Goal: Communication & Community: Answer question/provide support

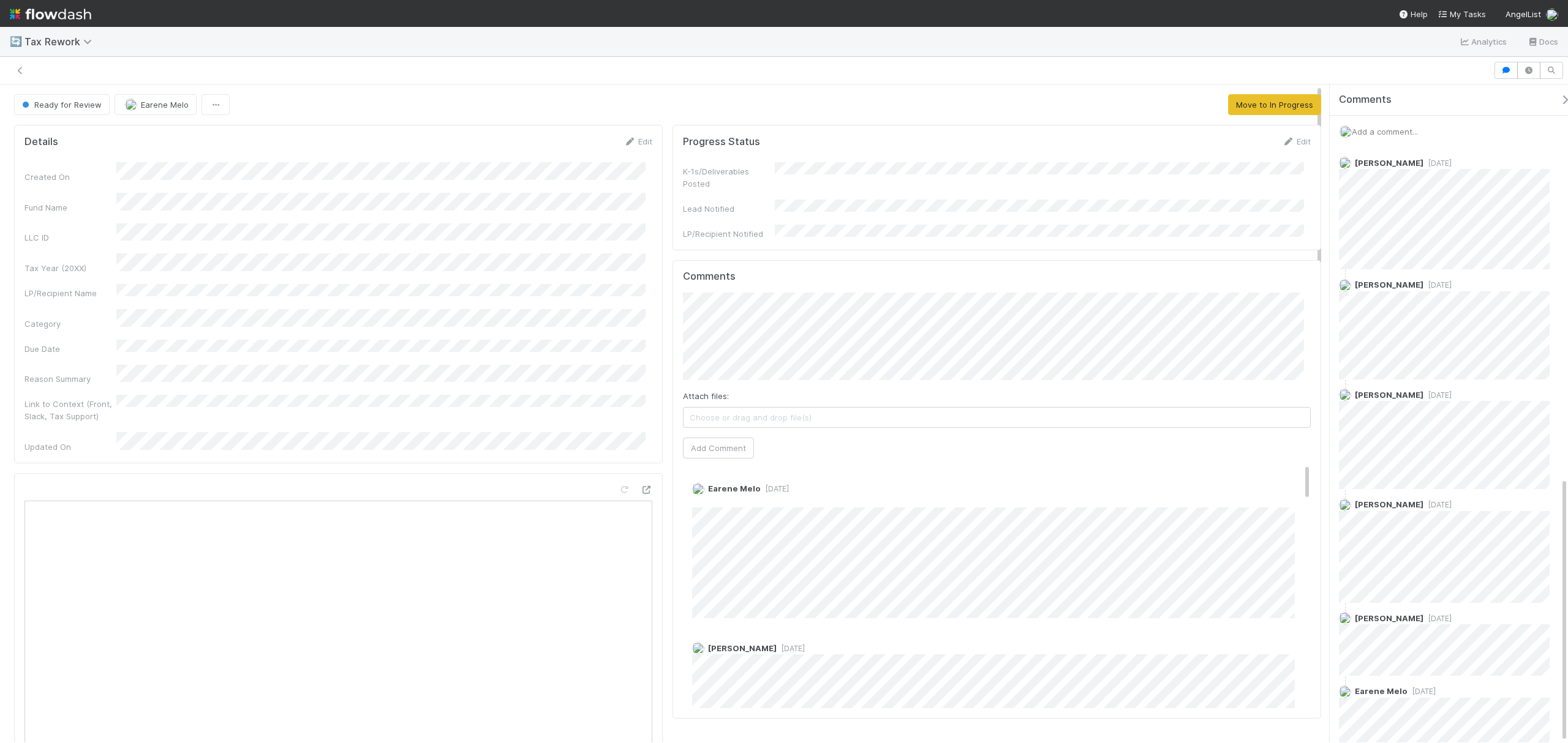
scroll to position [975, 0]
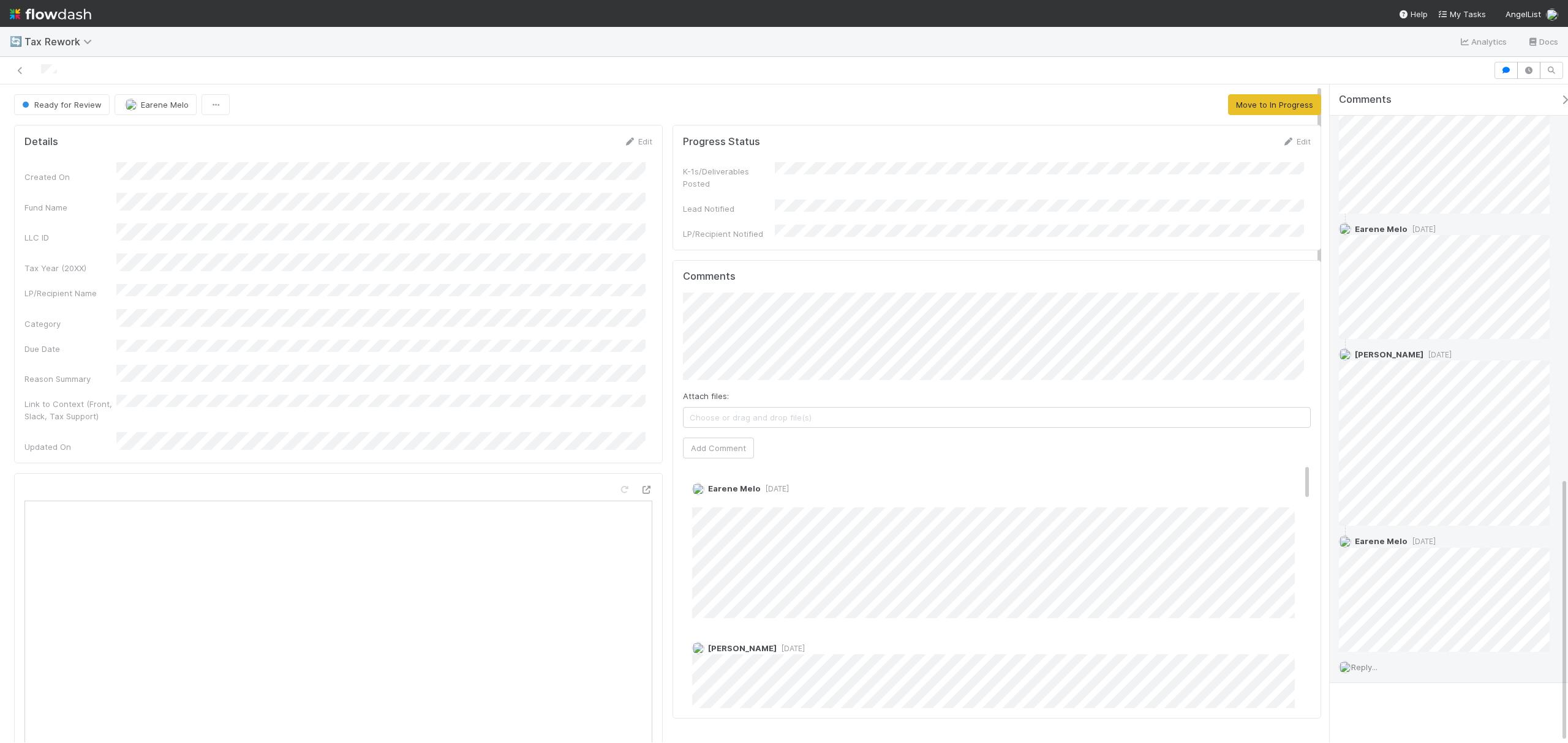
click at [1361, 663] on span "Reply..." at bounding box center [1364, 667] width 26 height 10
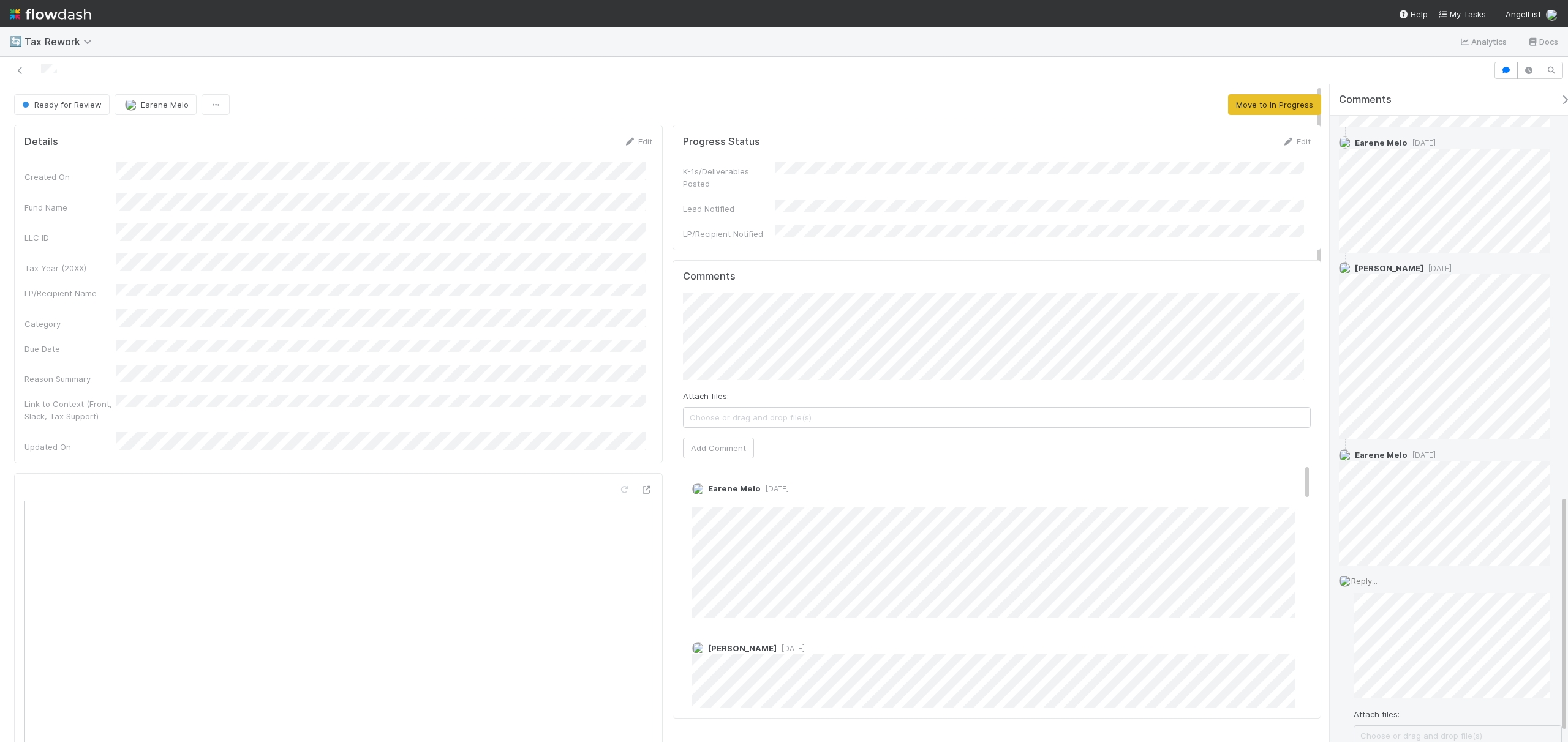
scroll to position [1138, 0]
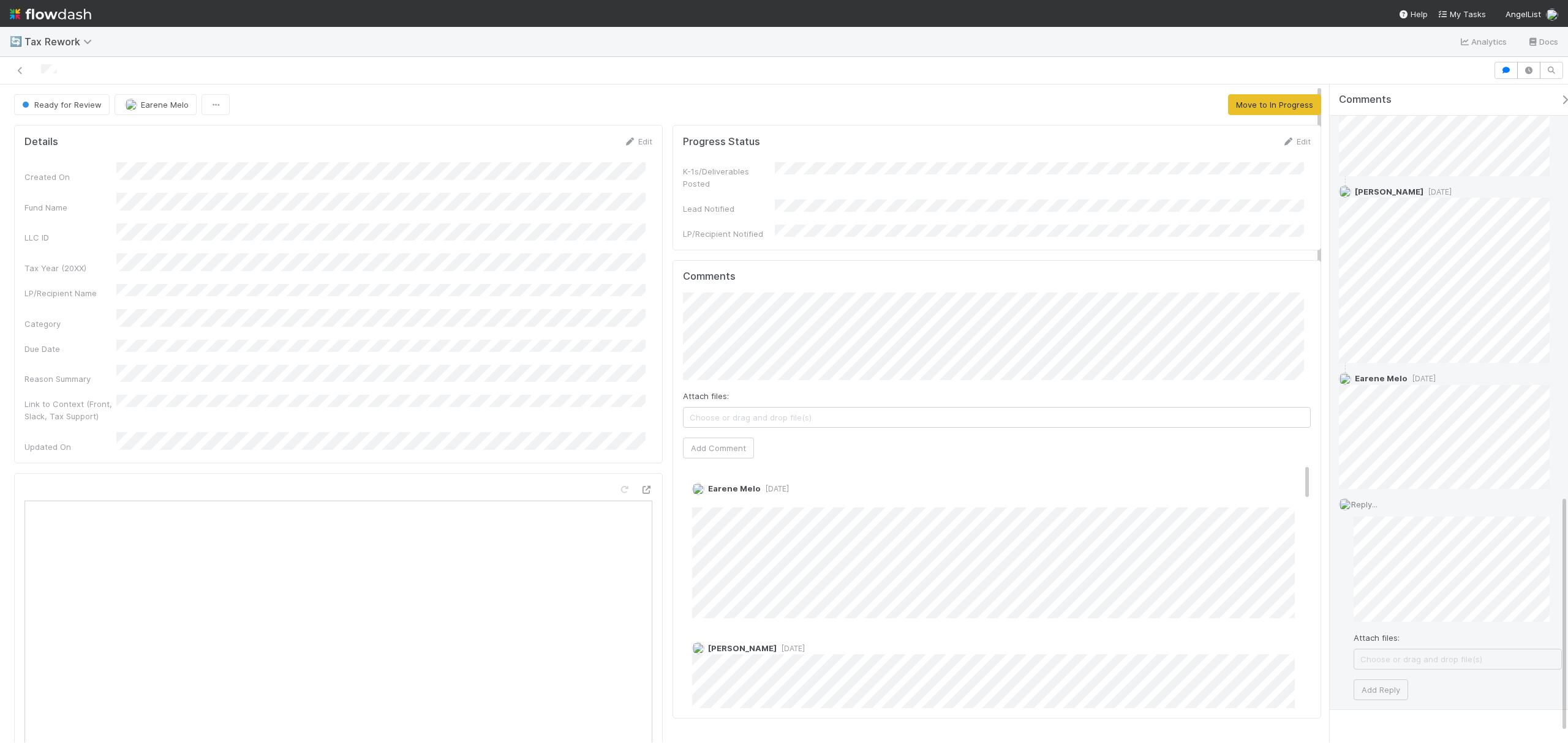
click at [1406, 652] on span "Choose or drag and drop file(s)" at bounding box center [1457, 659] width 207 height 19
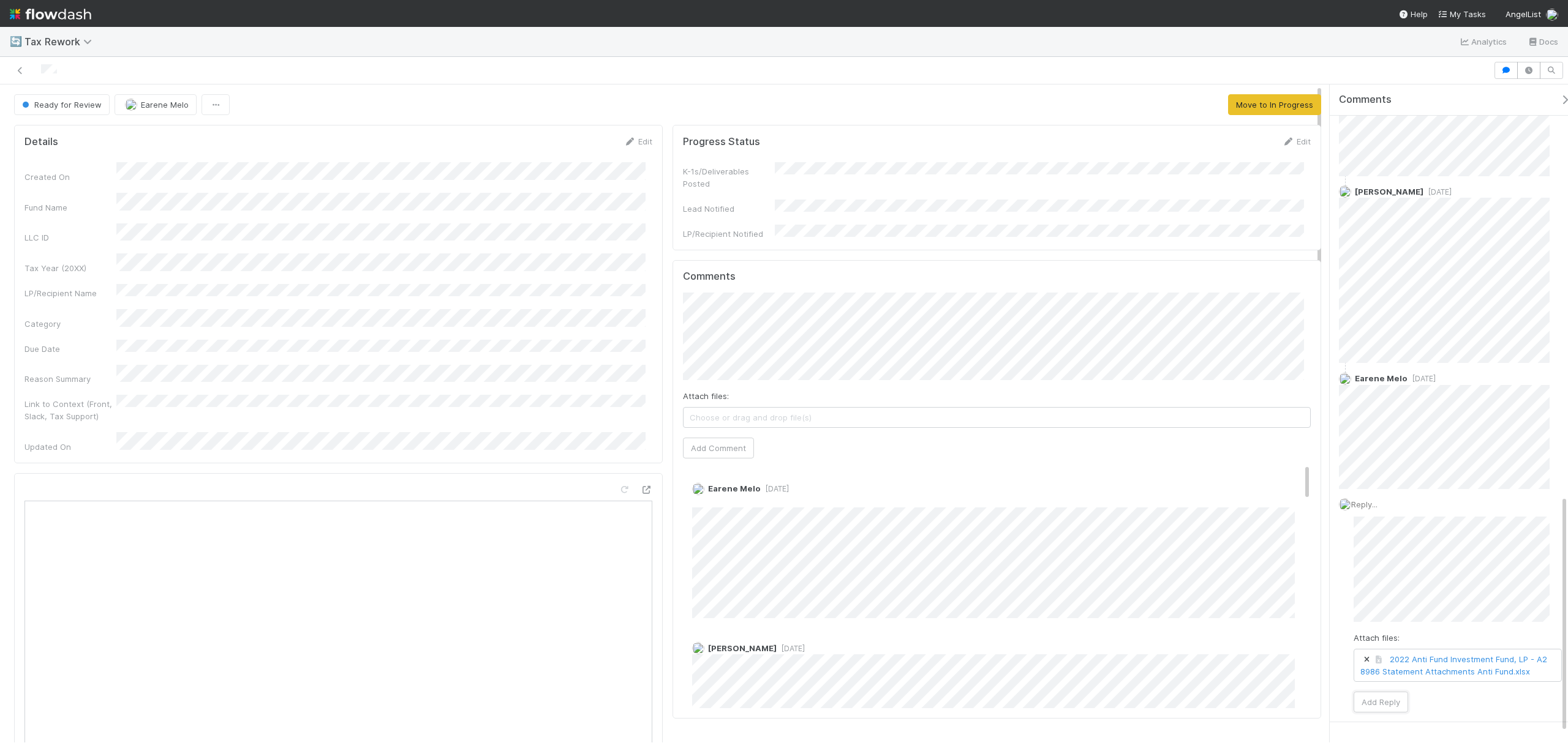
drag, startPoint x: 1385, startPoint y: 708, endPoint x: 1379, endPoint y: 726, distance: 19.0
click at [1387, 708] on button "Add Reply" at bounding box center [1380, 702] width 54 height 21
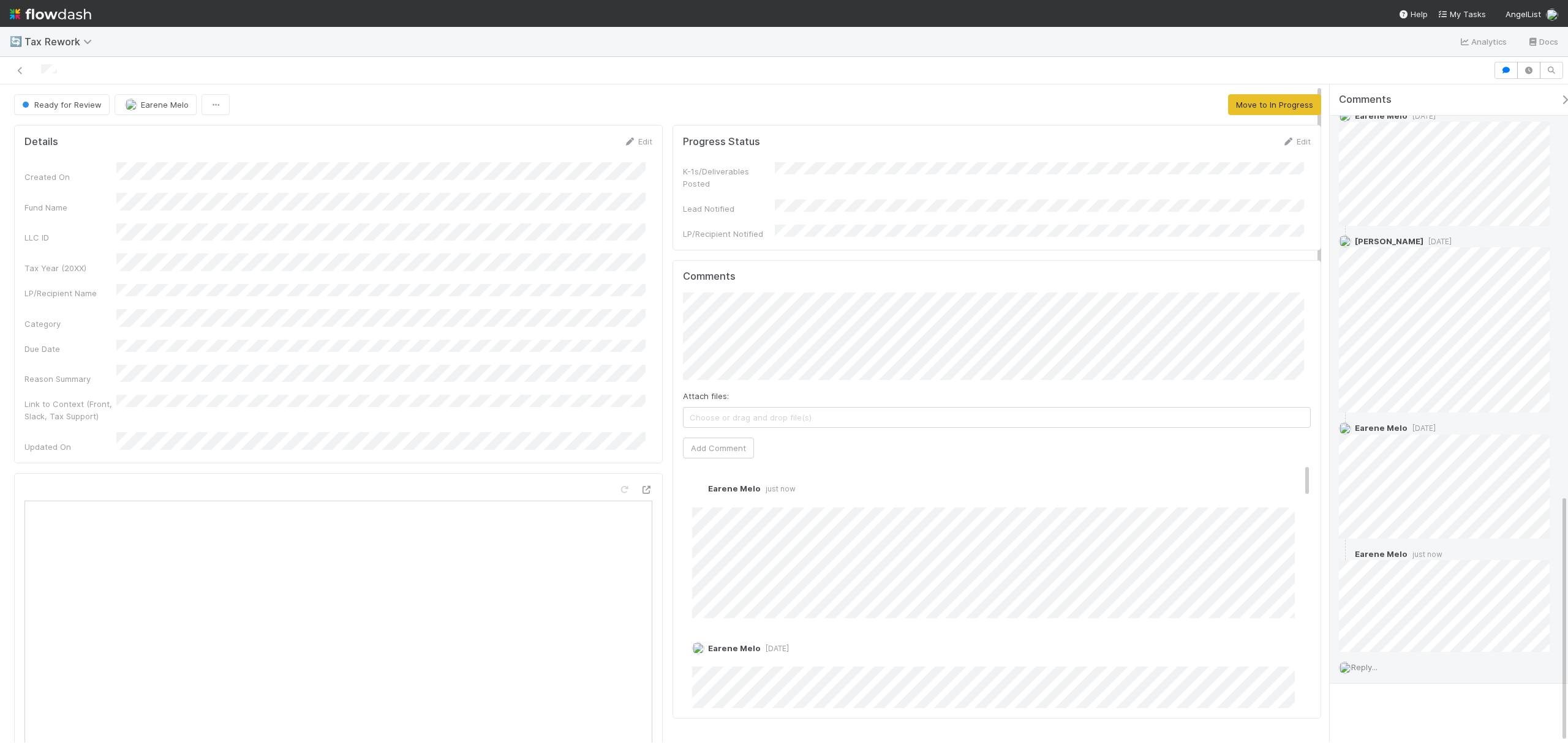
click at [1376, 664] on span "Reply..." at bounding box center [1364, 667] width 26 height 10
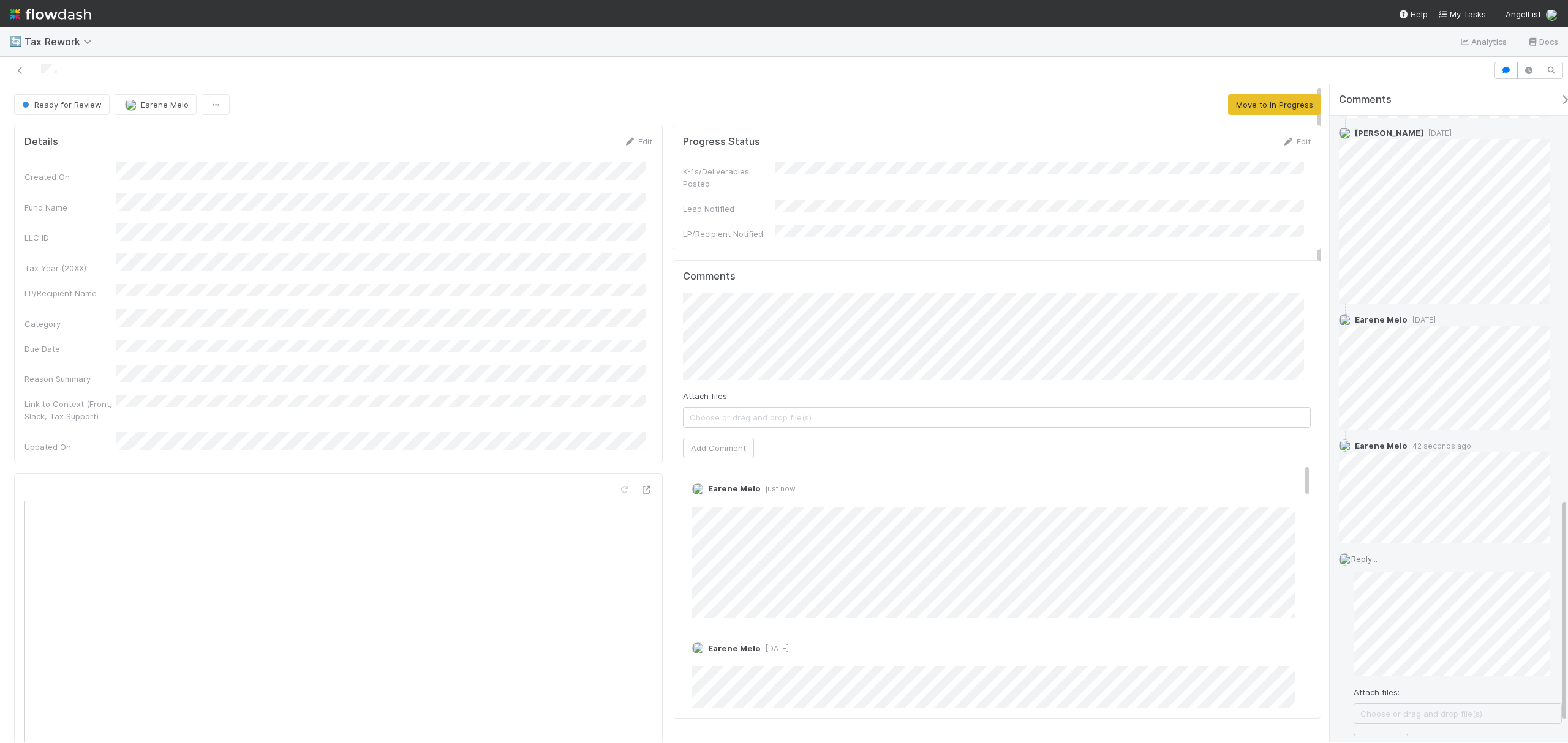
scroll to position [1220, 0]
click at [1391, 716] on button "Add Reply" at bounding box center [1380, 721] width 54 height 21
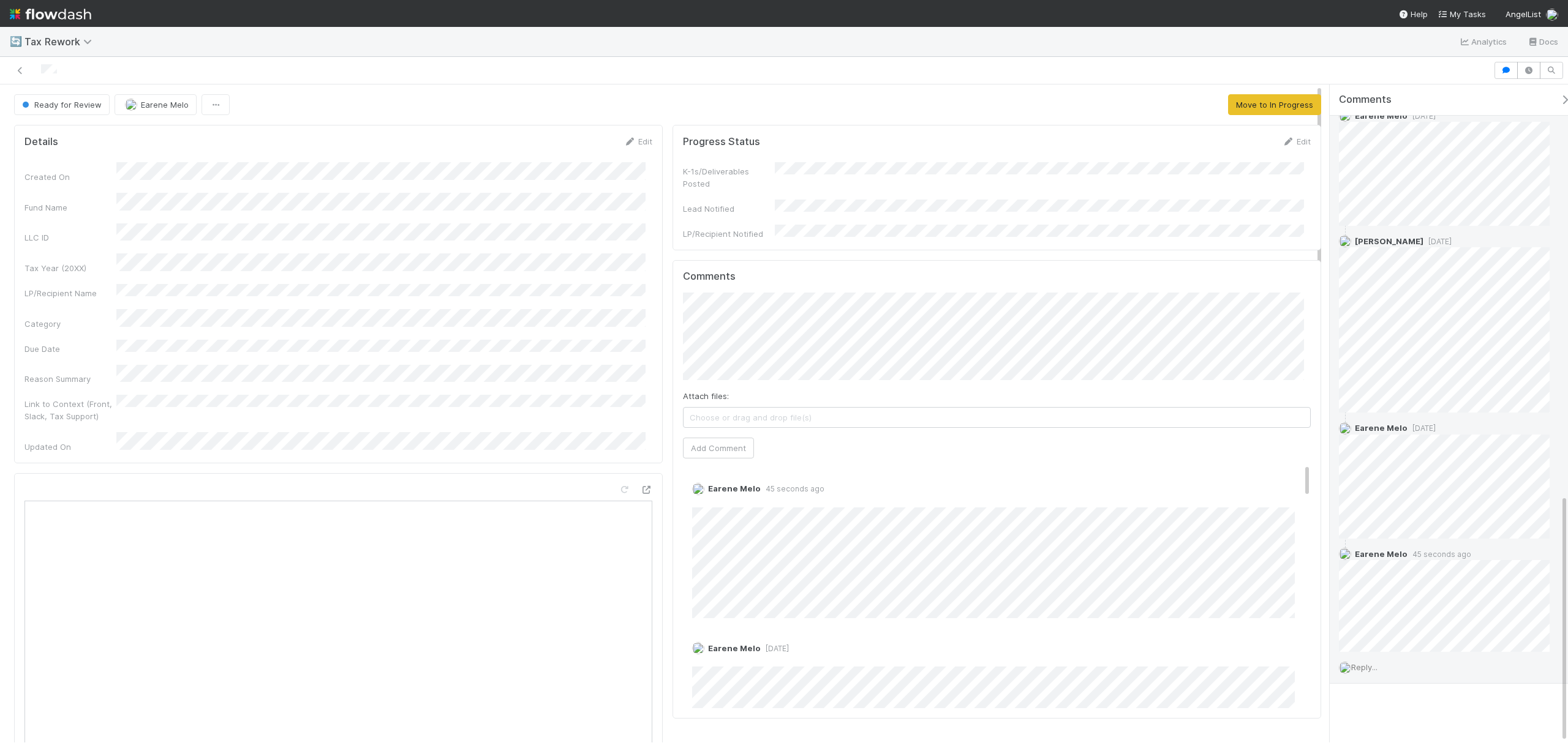
scroll to position [1087, 0]
click at [1362, 669] on span "Reply..." at bounding box center [1364, 667] width 26 height 10
click at [1405, 633] on span "Choose or drag and drop file(s)" at bounding box center [1457, 633] width 207 height 19
click at [1221, 516] on div "Ready for Review Earene [PERSON_NAME] Move to In Progress Details Edit Created …" at bounding box center [784, 413] width 1568 height 658
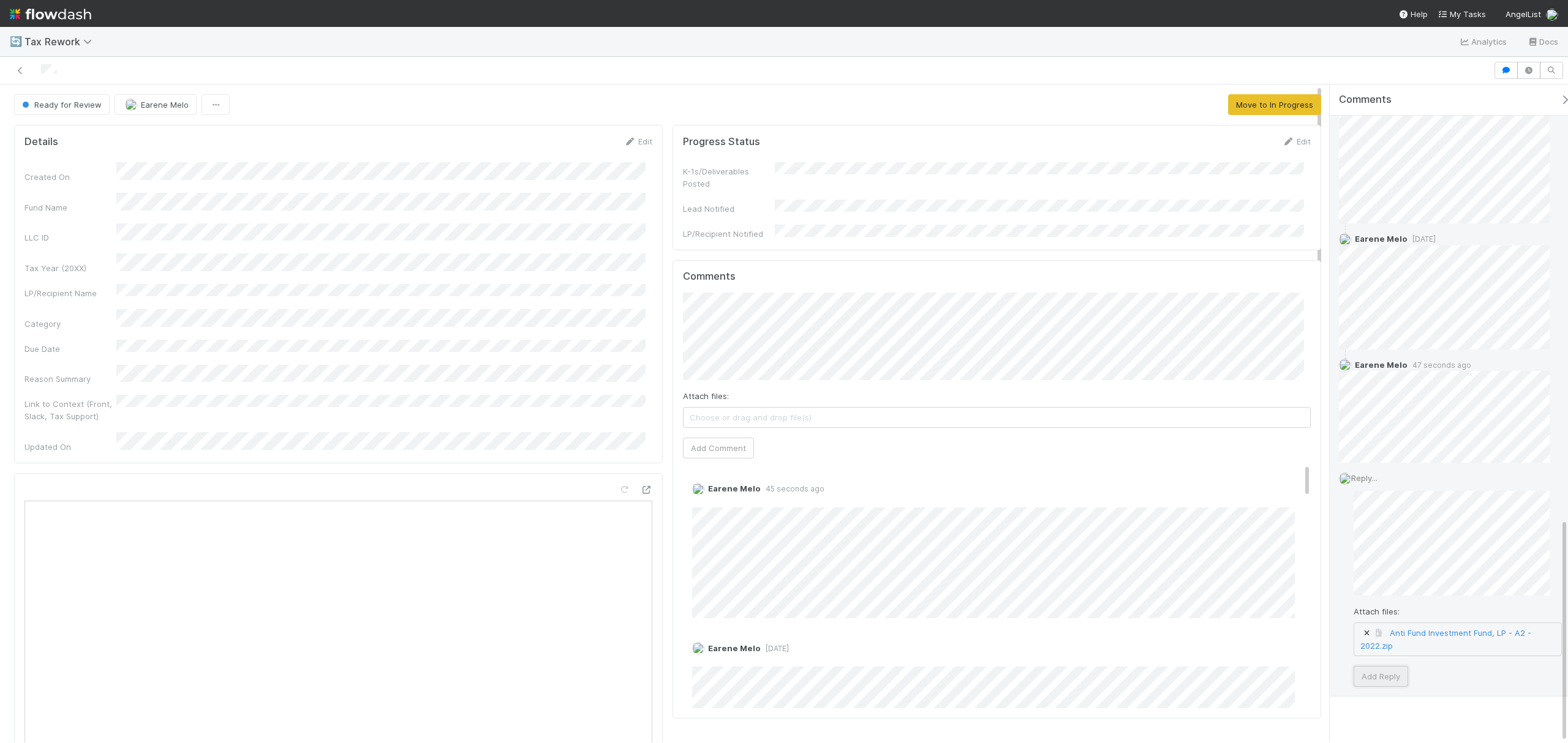
click at [1371, 672] on button "Add Reply" at bounding box center [1380, 677] width 54 height 21
click at [287, 206] on div "Fund Name" at bounding box center [339, 203] width 628 height 21
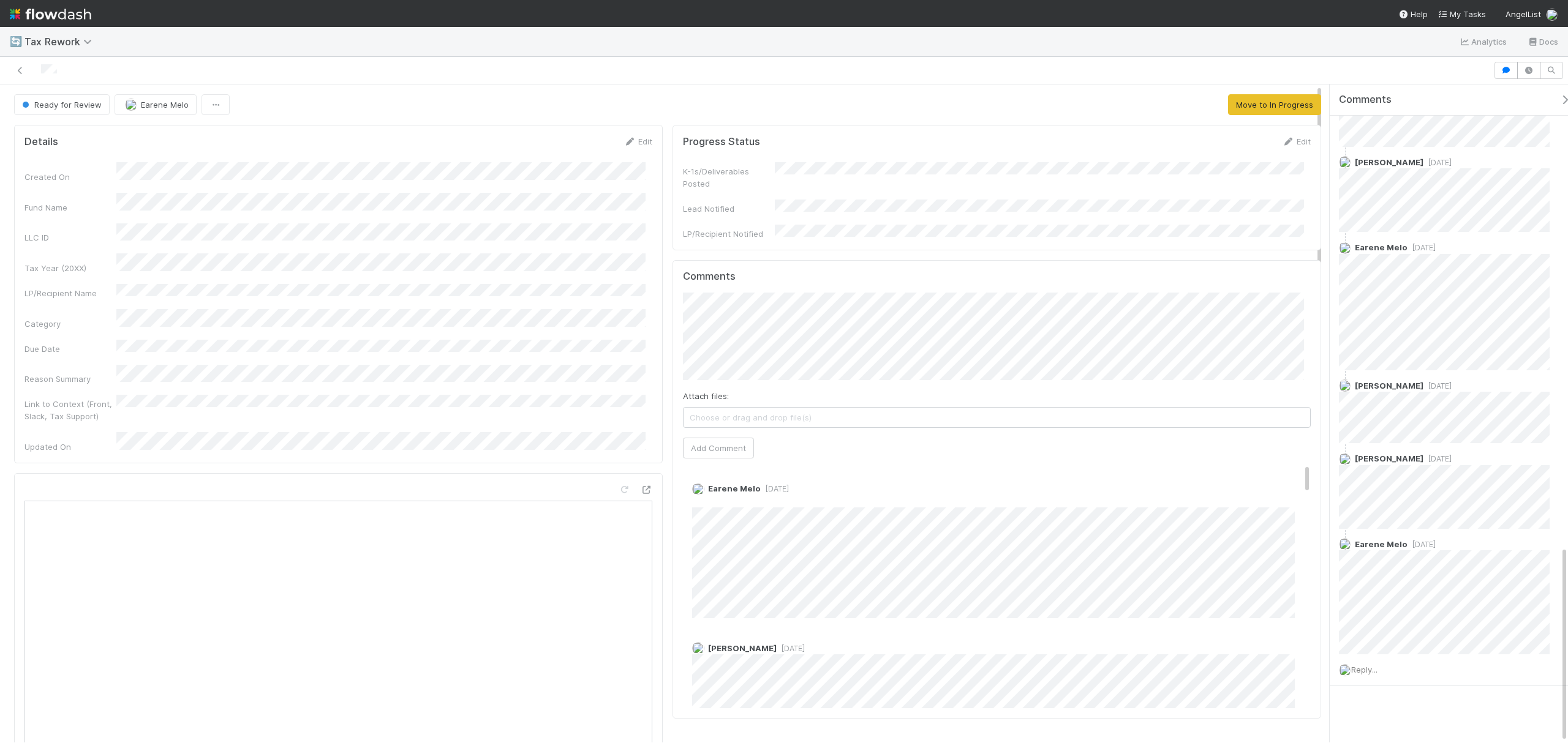
scroll to position [1544, 0]
click at [1368, 667] on span "Reply..." at bounding box center [1364, 668] width 26 height 10
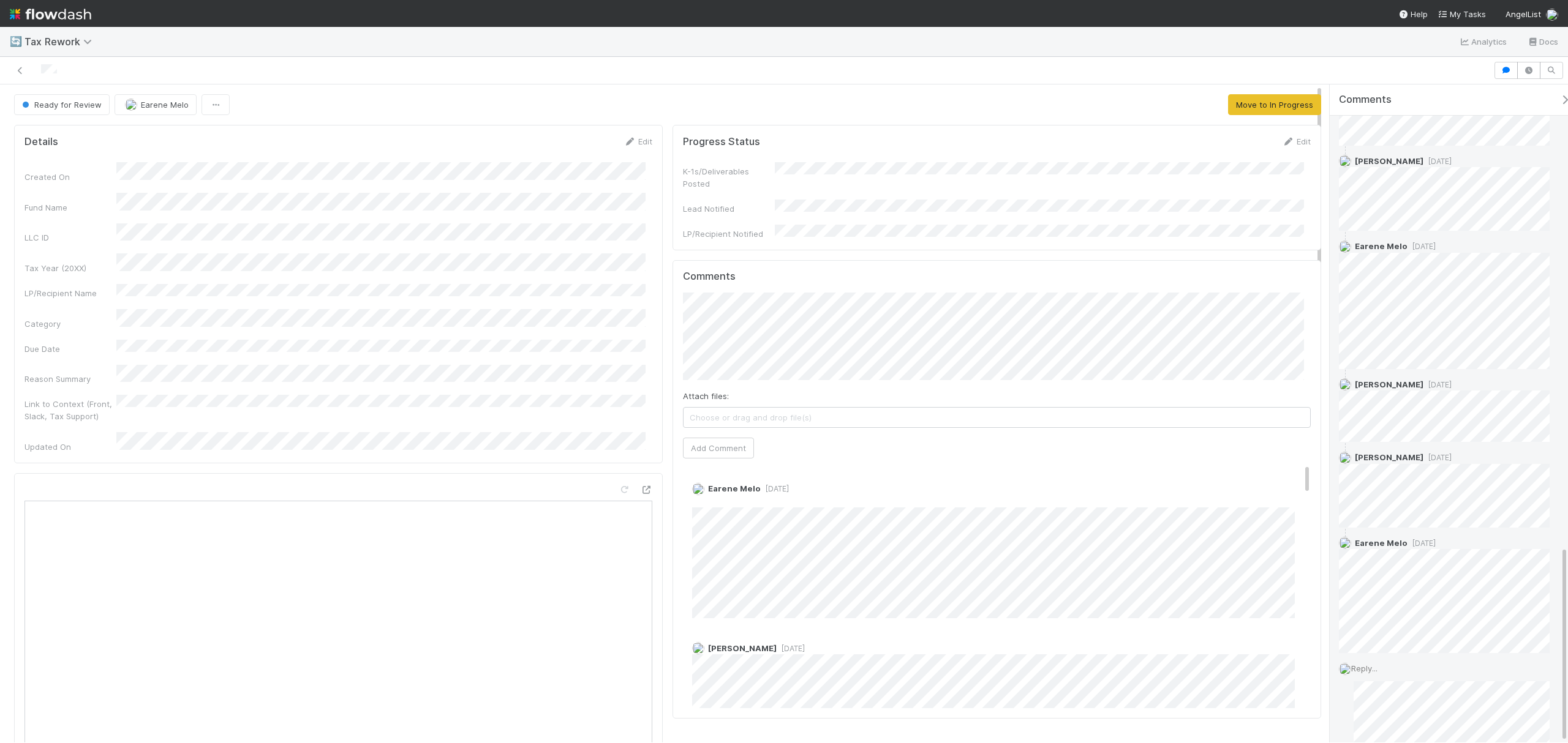
scroll to position [1708, 0]
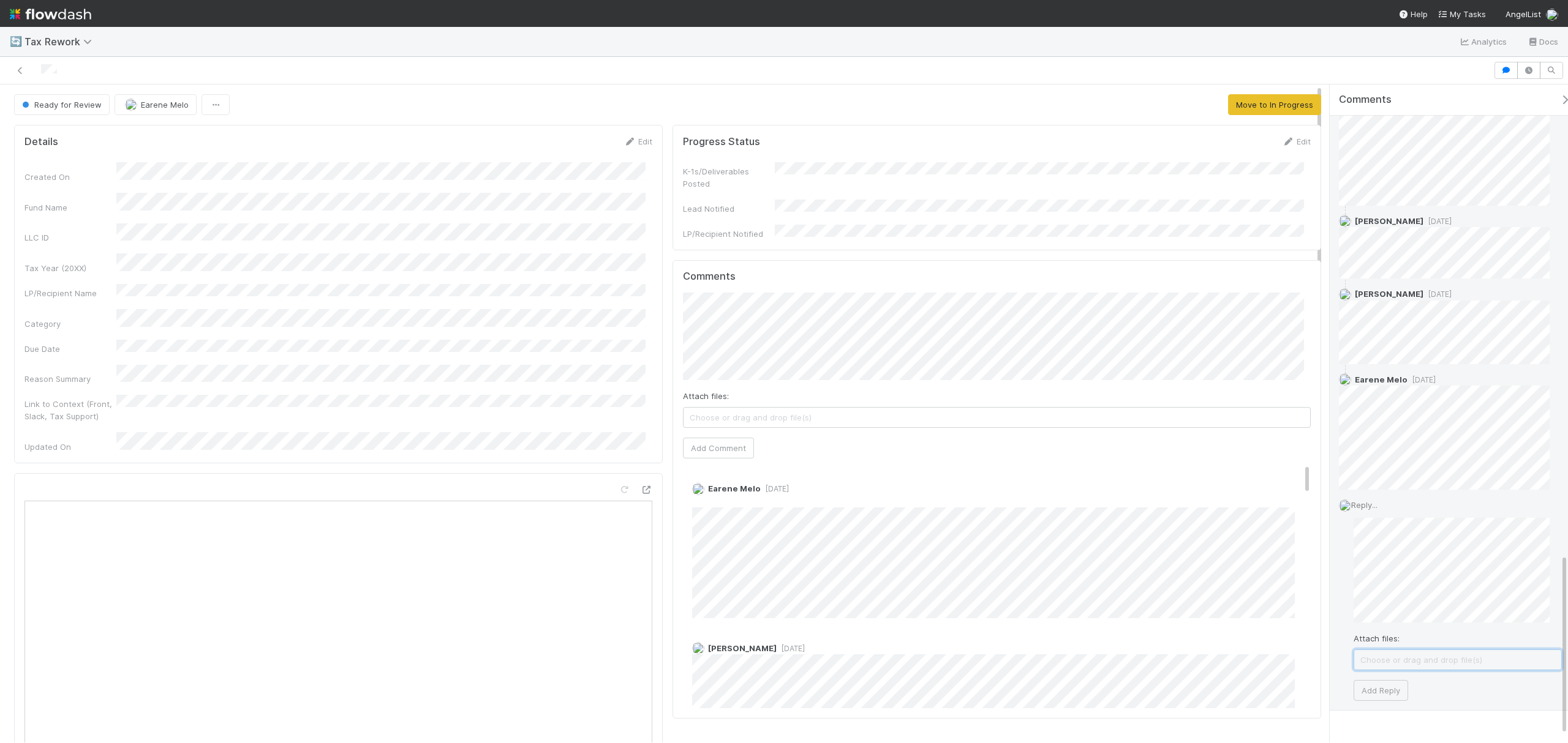
click at [1396, 652] on span "Choose or drag and drop file(s)" at bounding box center [1457, 660] width 207 height 19
click at [1378, 708] on button "Add Reply" at bounding box center [1380, 703] width 54 height 21
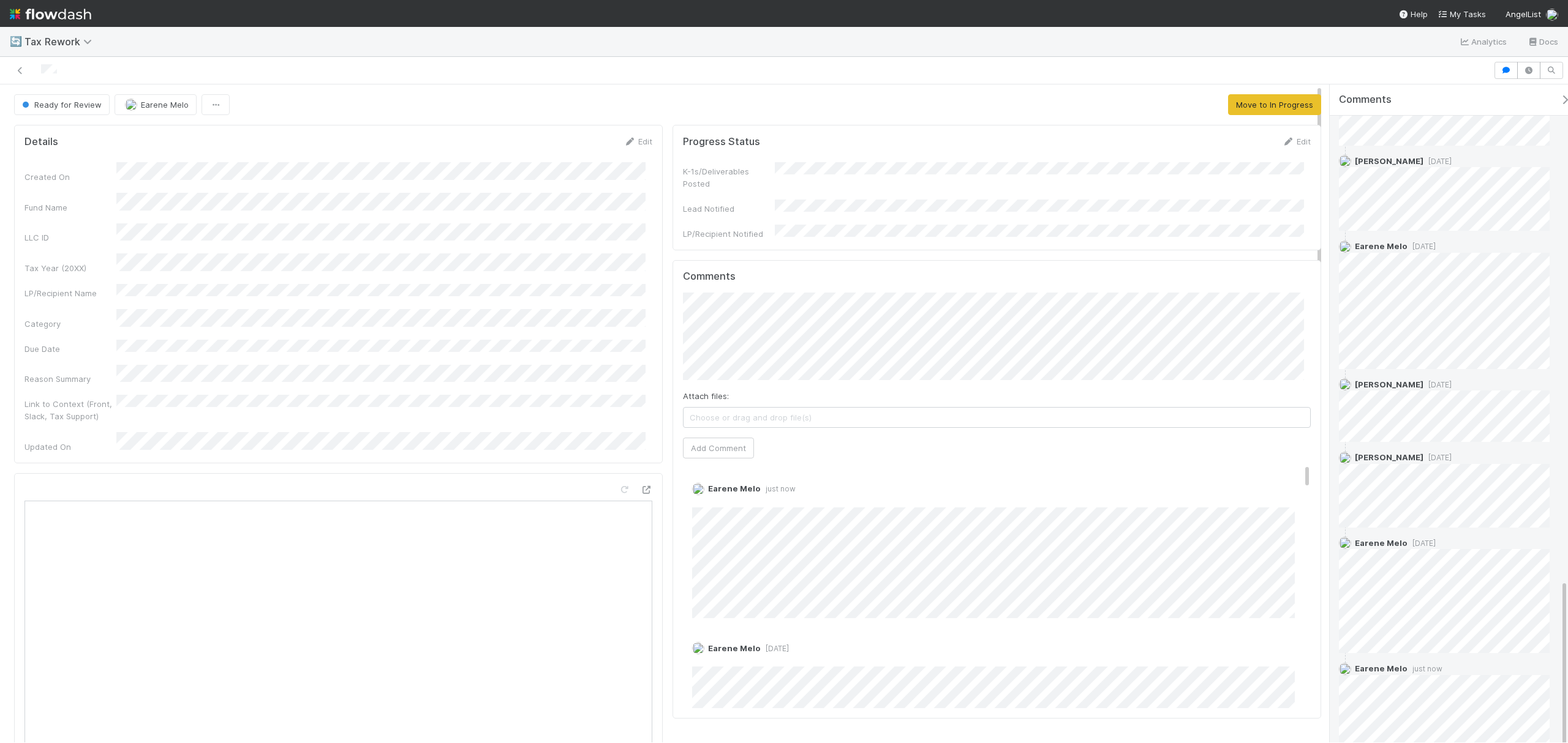
scroll to position [1658, 0]
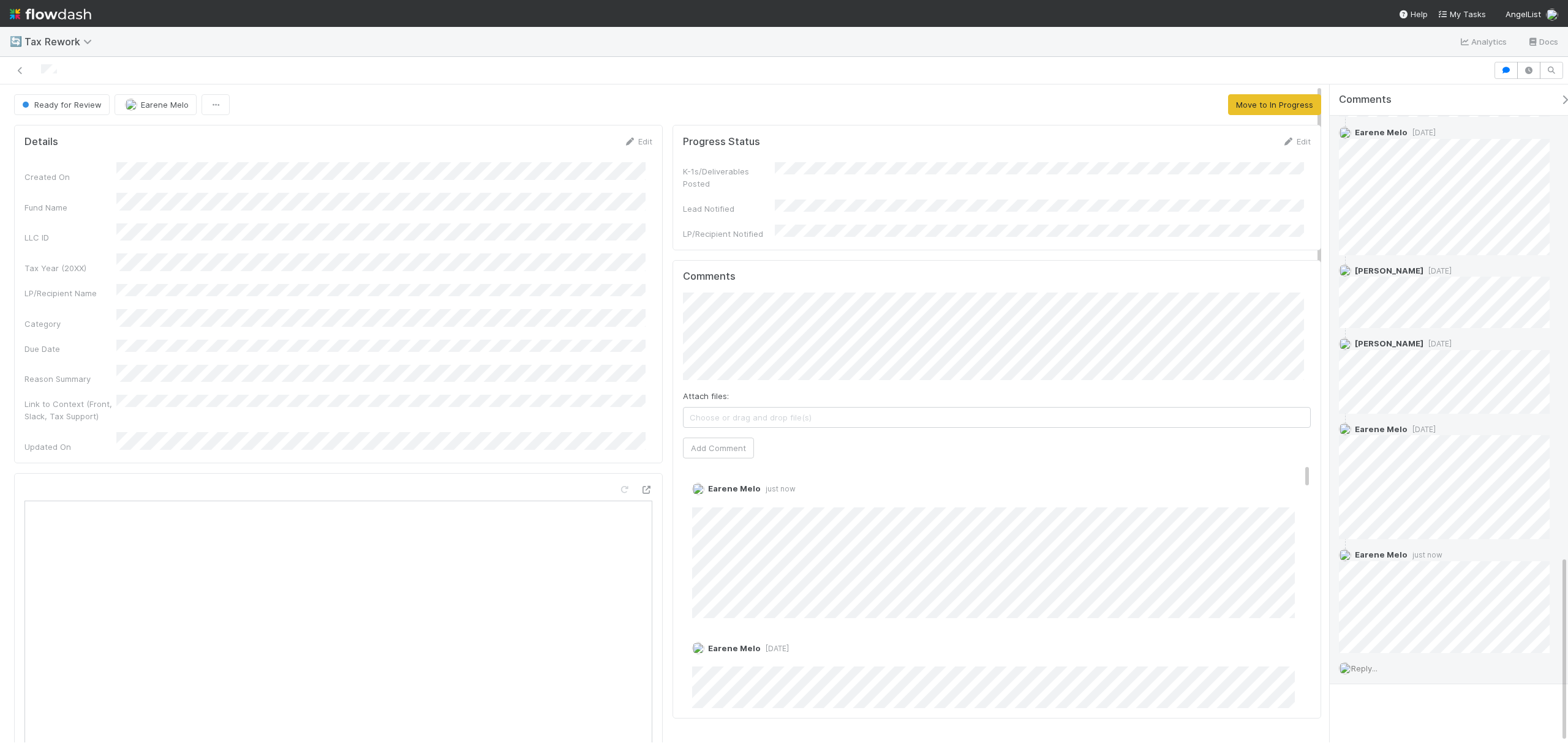
click at [1359, 675] on div "Reply..." at bounding box center [1450, 668] width 241 height 30
click at [1374, 664] on span "Reply..." at bounding box center [1364, 668] width 26 height 10
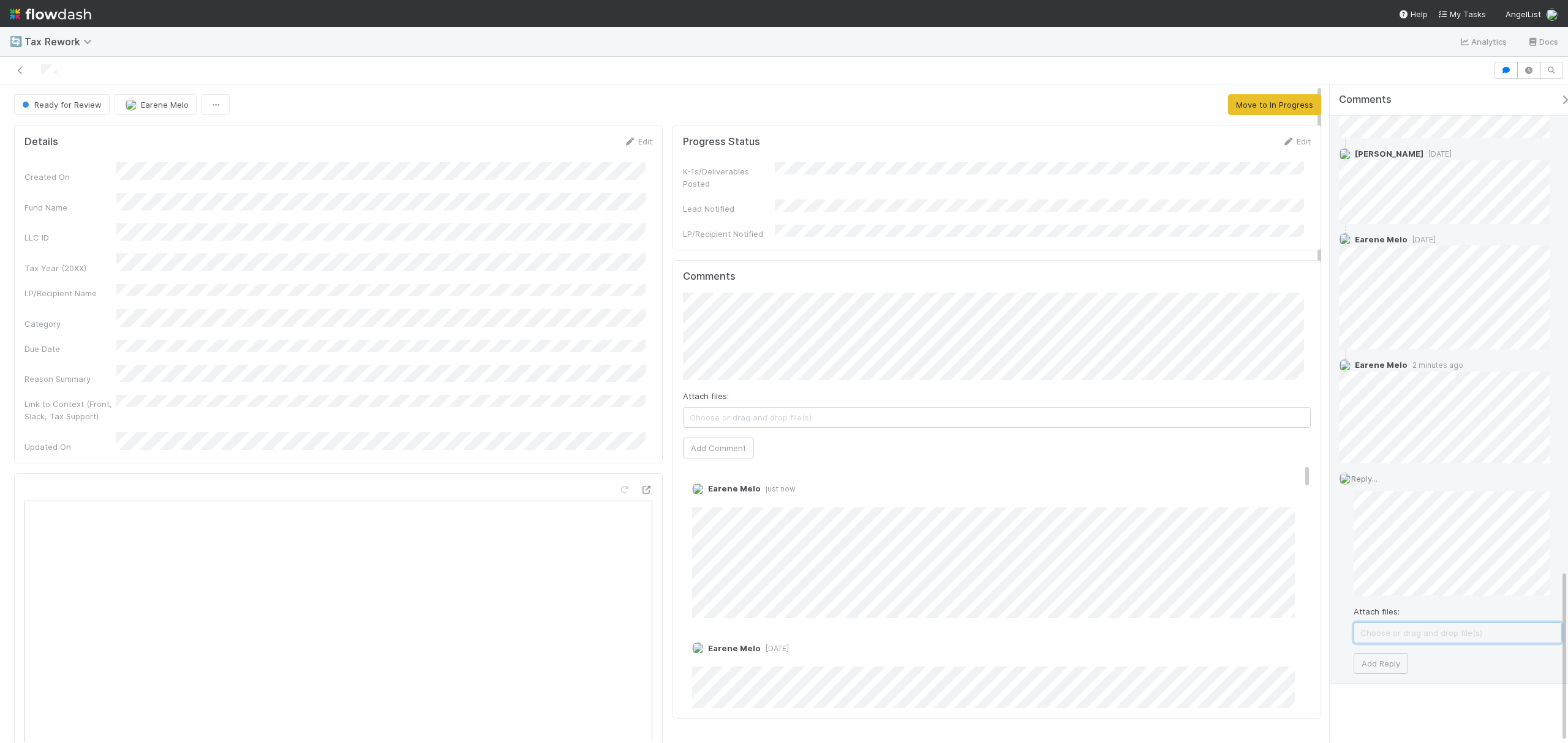
click at [1428, 633] on span "Choose or drag and drop file(s)" at bounding box center [1457, 633] width 207 height 19
click at [1368, 673] on button "Add Reply" at bounding box center [1380, 677] width 54 height 21
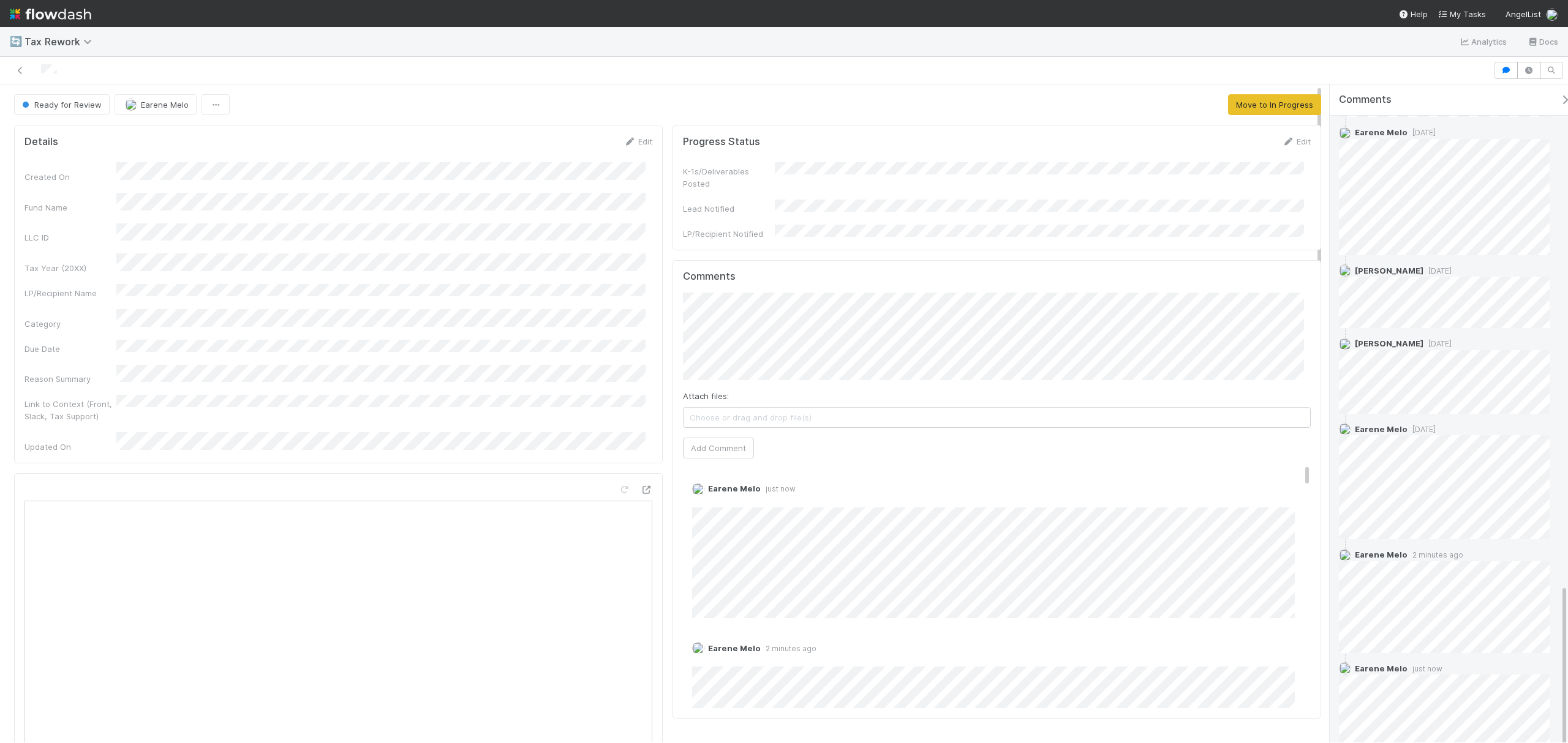
scroll to position [1759, 0]
